Goal: Task Accomplishment & Management: Manage account settings

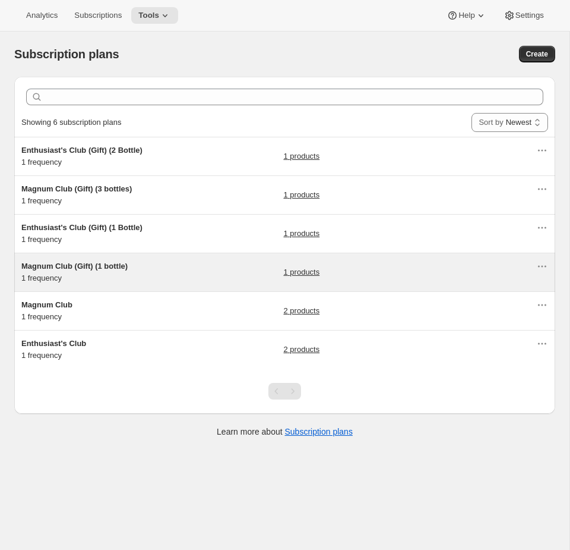
click at [160, 286] on div "Magnum Club (Gift) (1 bottle) 1 frequency 1 products" at bounding box center [284, 272] width 541 height 38
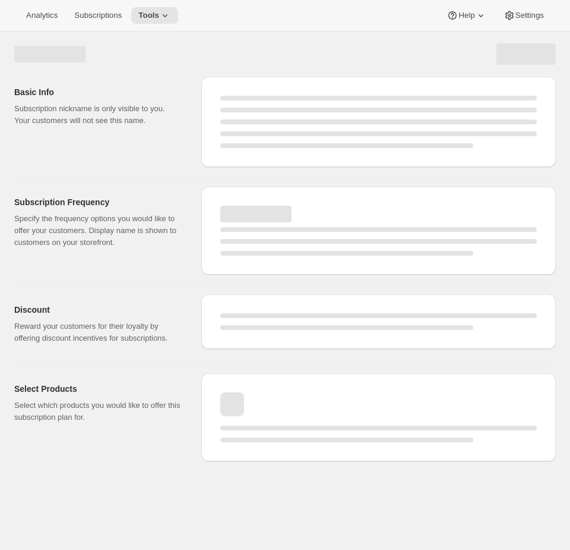
select select "WEEK"
select select "MONTH"
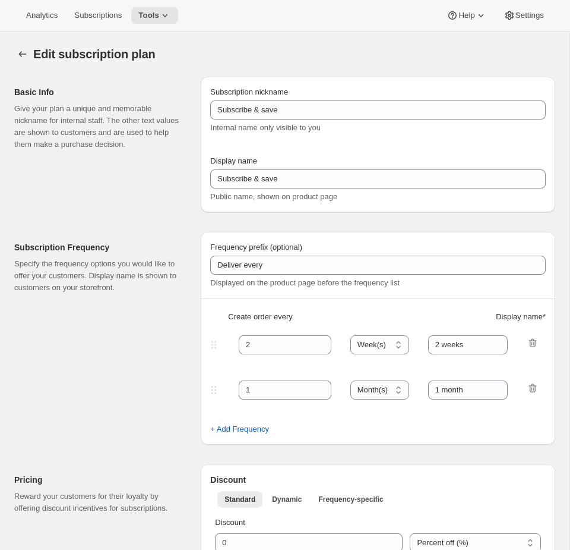
type input "Magnum Club (Gift) (1 bottle)"
type input "Magnum Club (Standard)"
checkbox input "true"
select select "MONTH"
select select "YEARDAY"
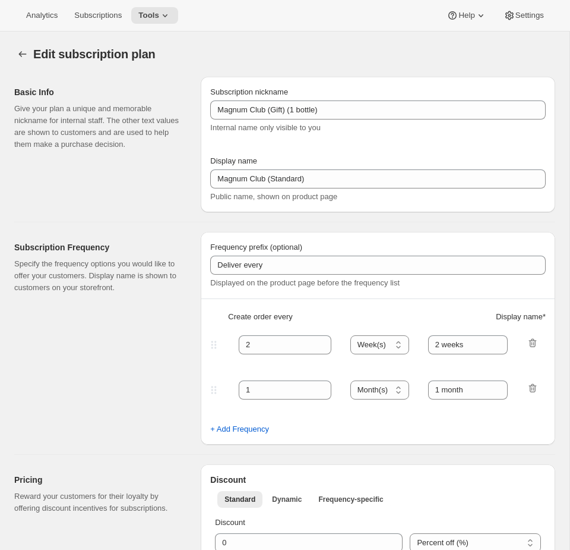
select select "11"
select select "6"
select select "3"
select select "6"
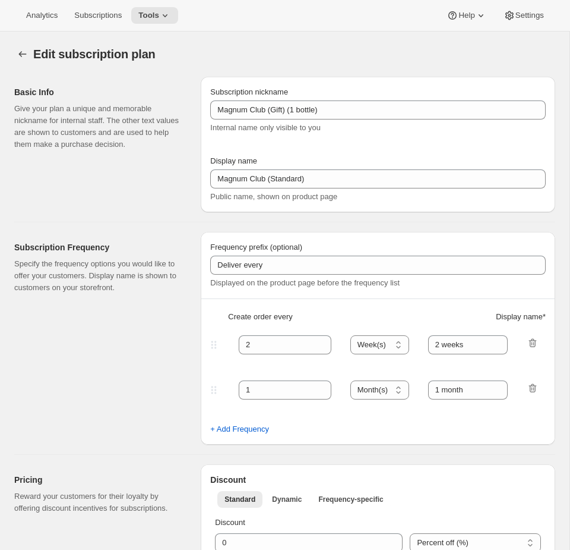
select select "5"
select select "6"
select select "7"
select select "6"
select select "9"
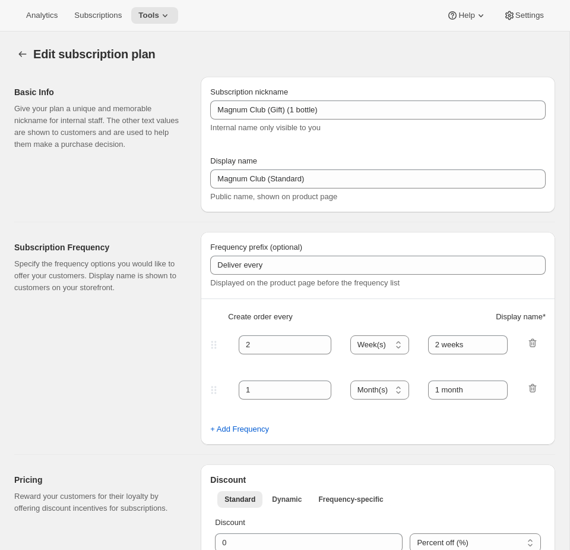
select select "6"
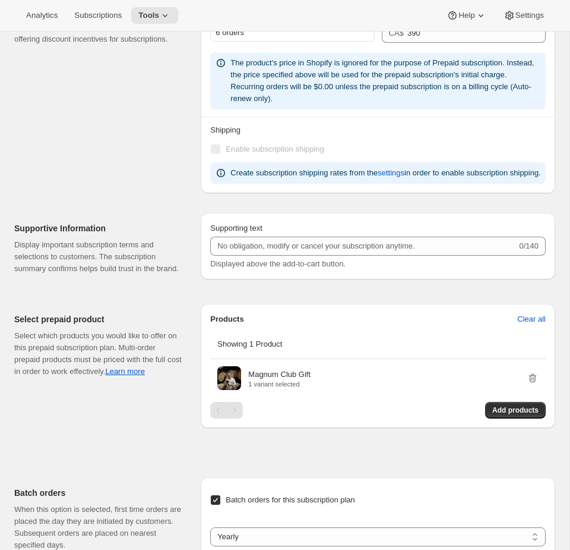
scroll to position [922, 0]
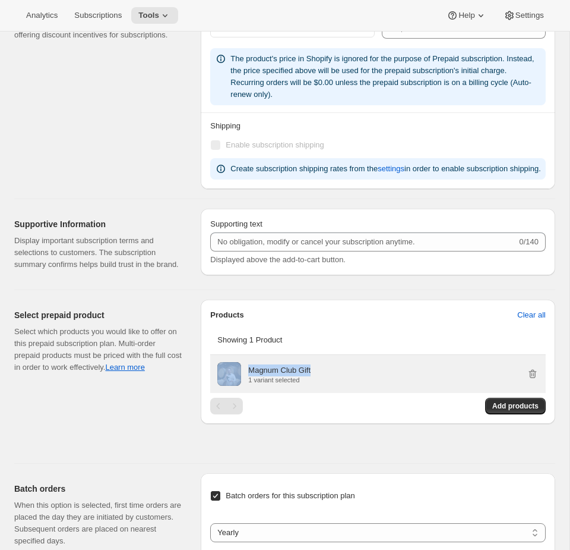
copy div "Magnum Club Gift"
drag, startPoint x: 325, startPoint y: 392, endPoint x: 245, endPoint y: 392, distance: 80.2
click at [245, 386] on div "Magnum Club Gift 1 variant selected" at bounding box center [377, 374] width 321 height 24
